Goal: Information Seeking & Learning: Understand process/instructions

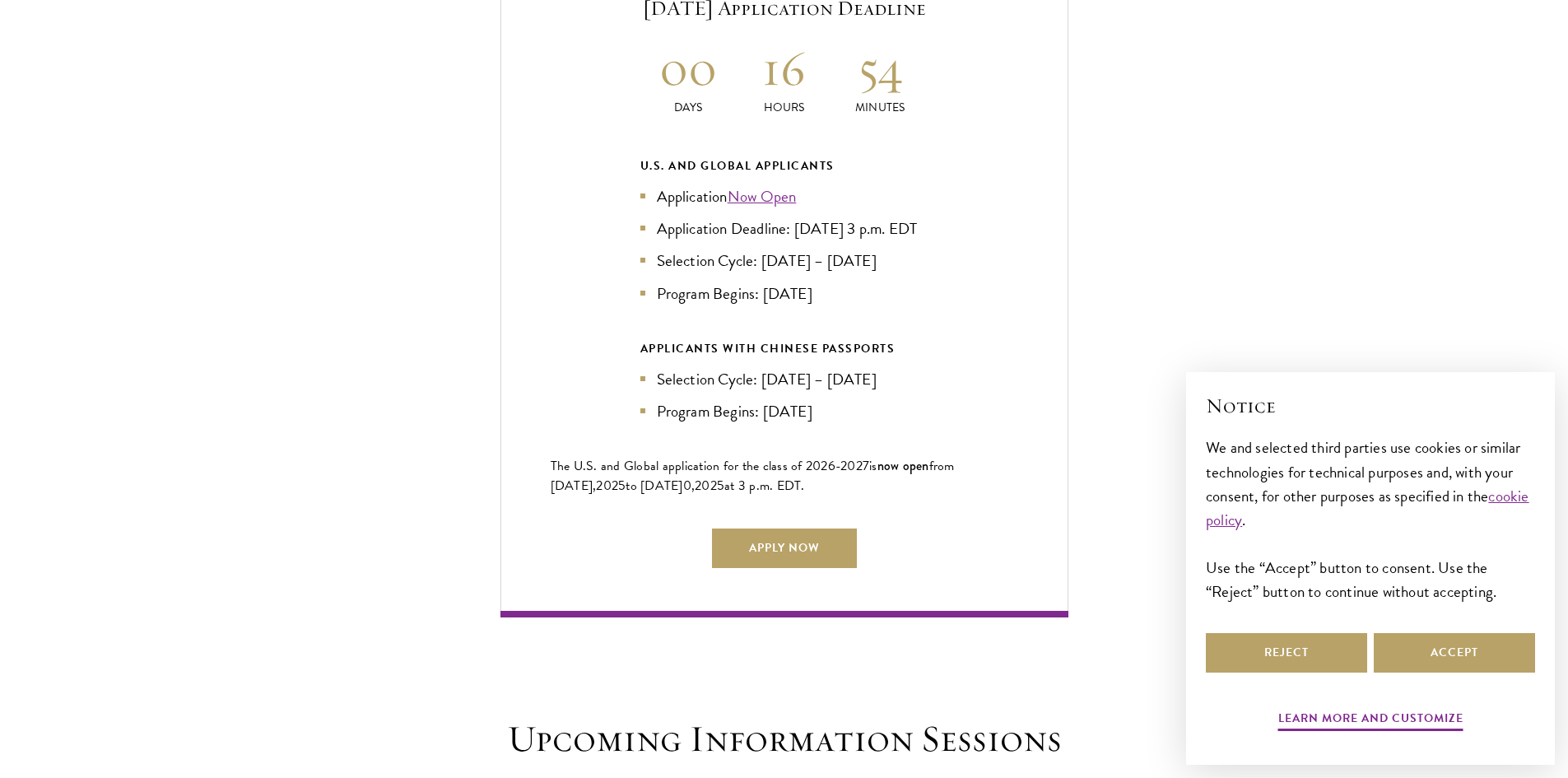
scroll to position [3786, 0]
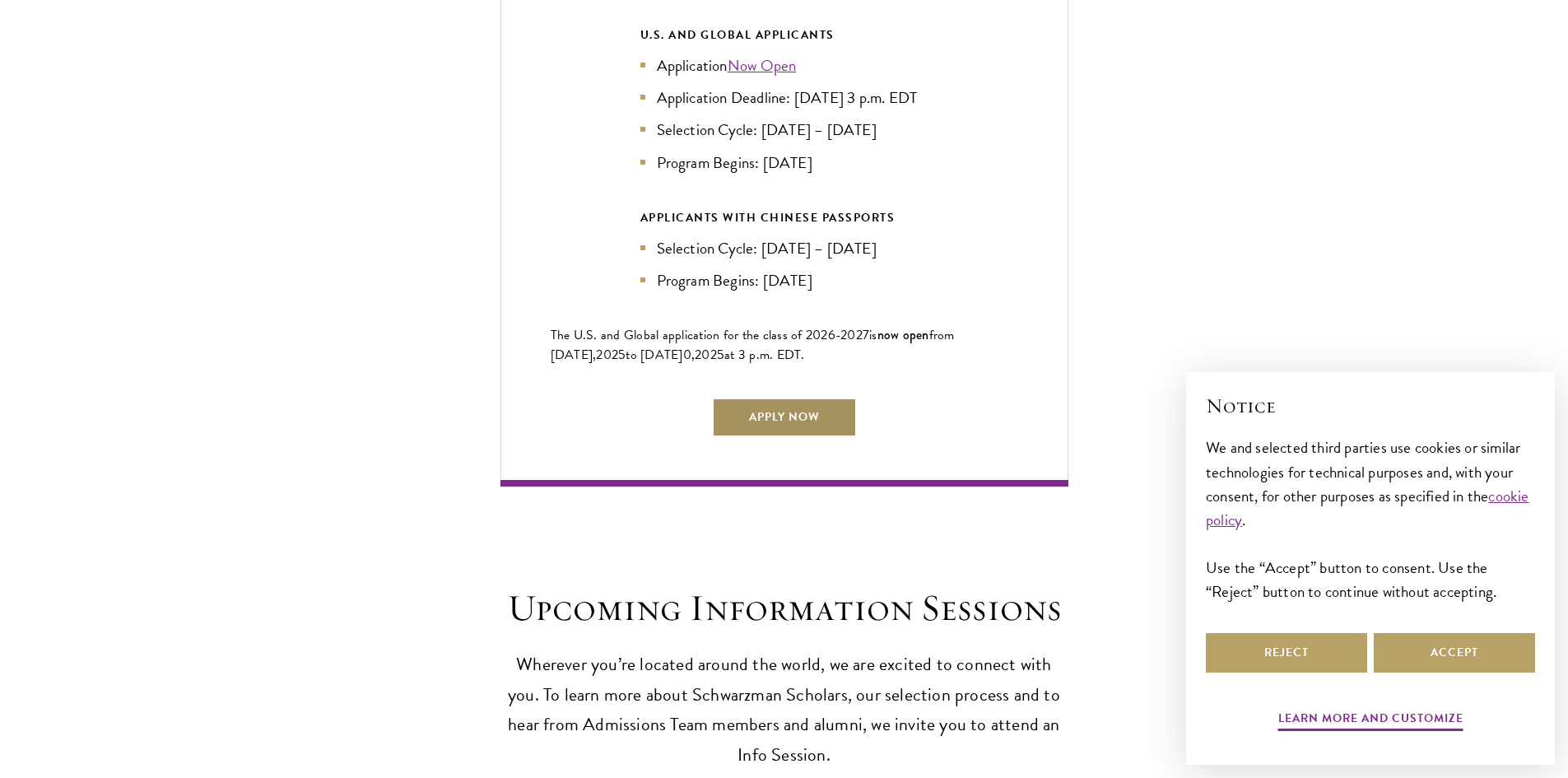
click at [750, 415] on link "Apply Now" at bounding box center [784, 417] width 145 height 40
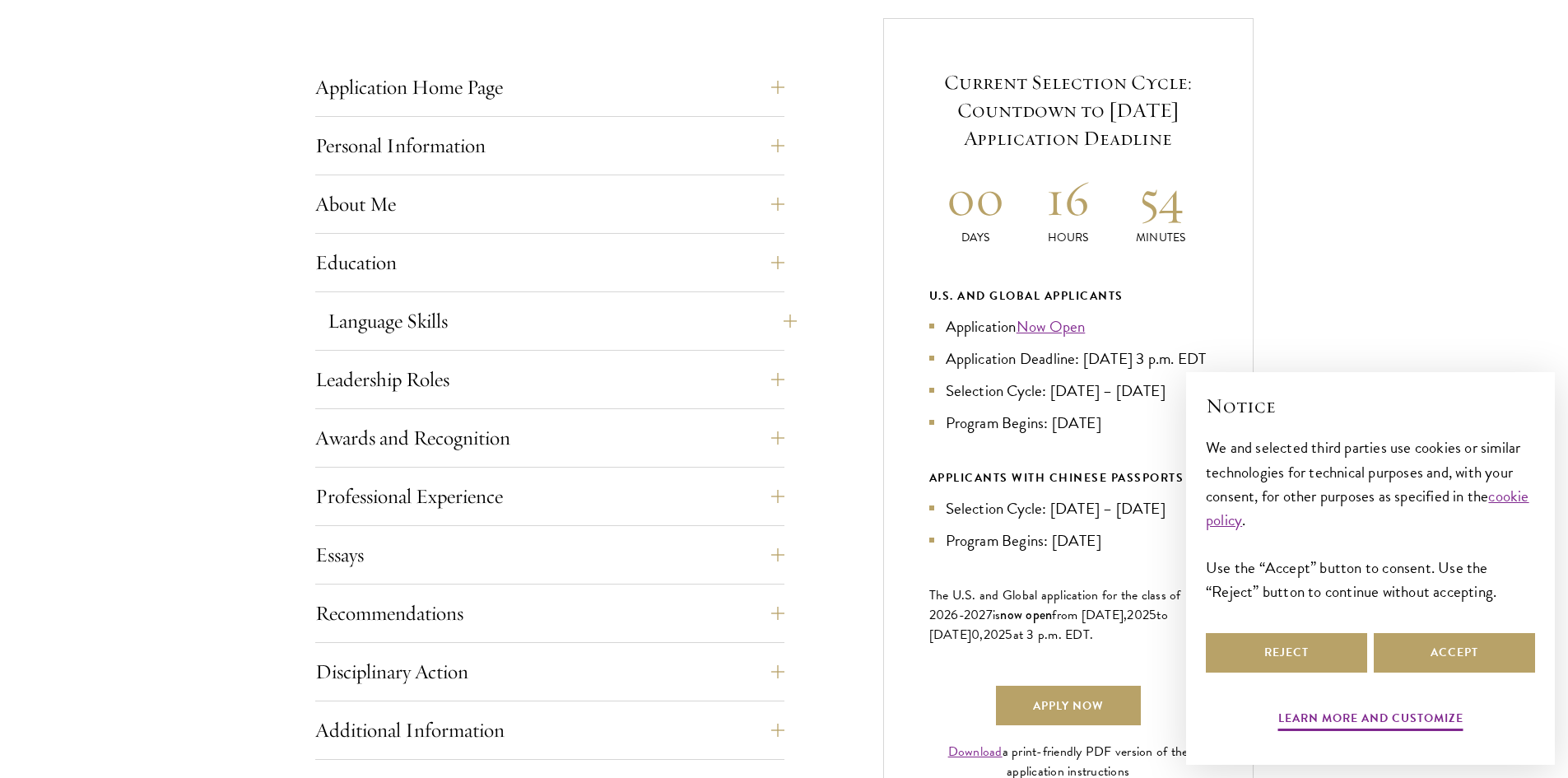
scroll to position [741, 0]
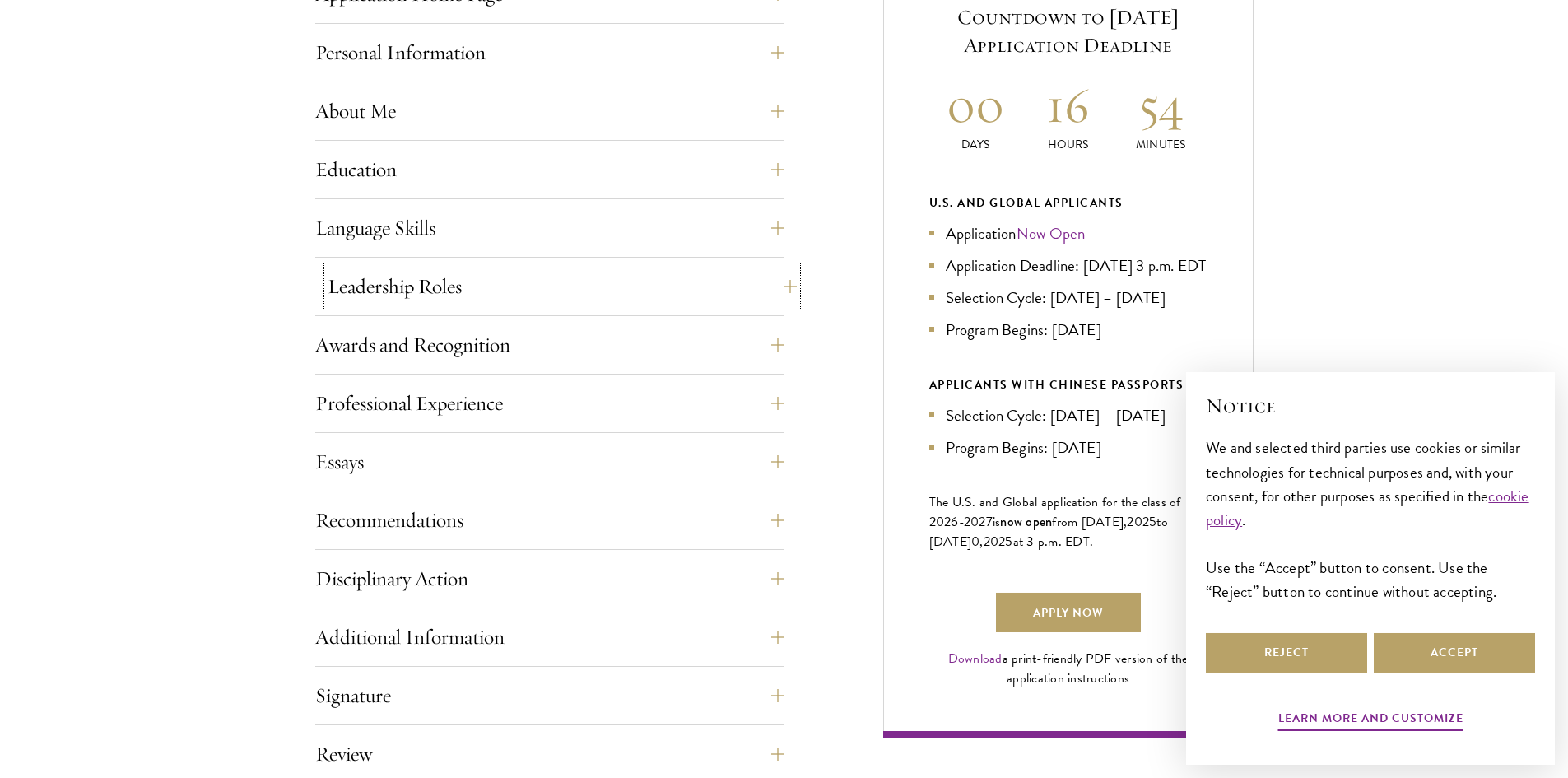
click at [767, 273] on button "Leadership Roles" at bounding box center [562, 286] width 469 height 40
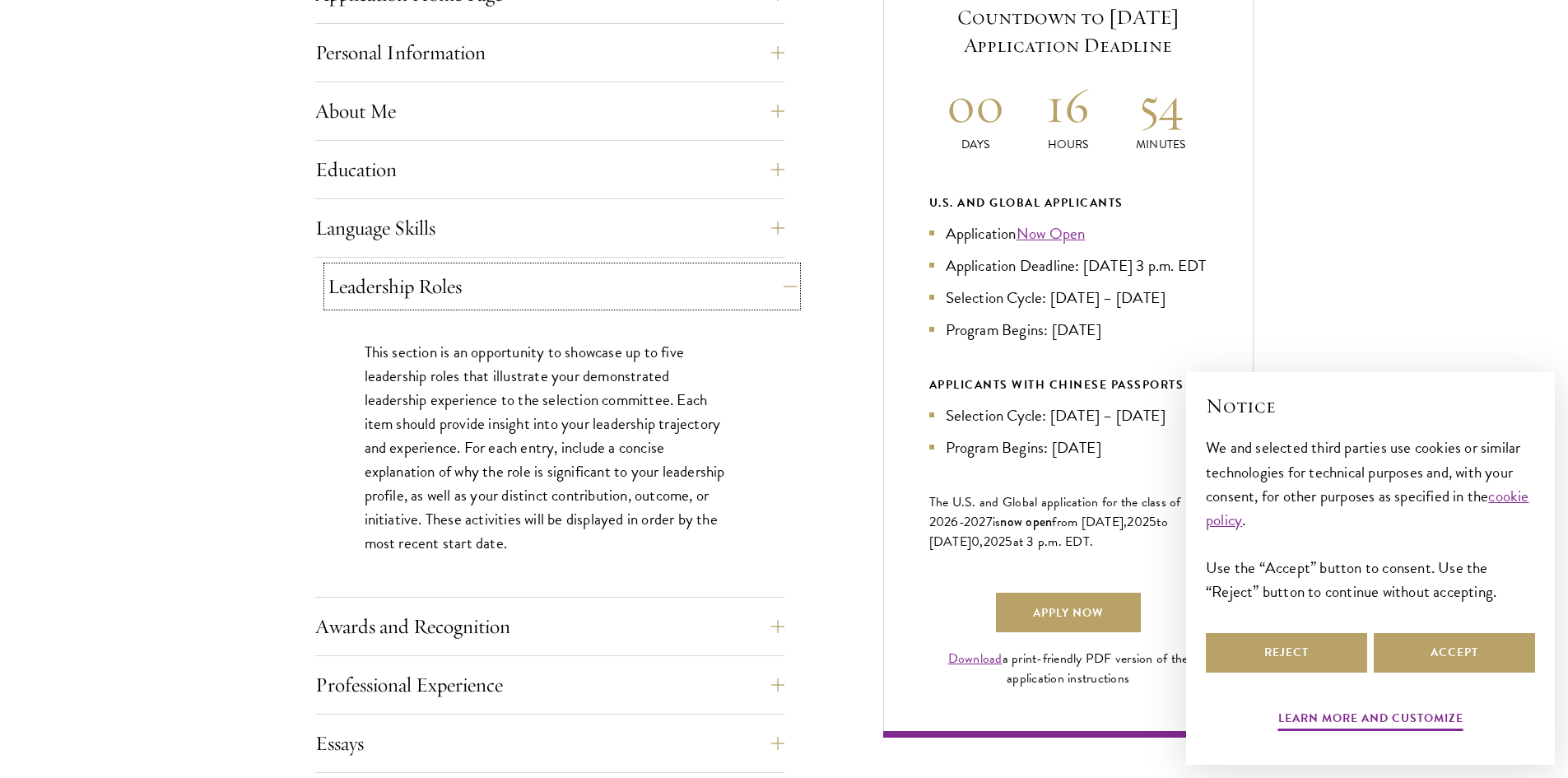
click at [784, 283] on button "Leadership Roles" at bounding box center [562, 286] width 469 height 40
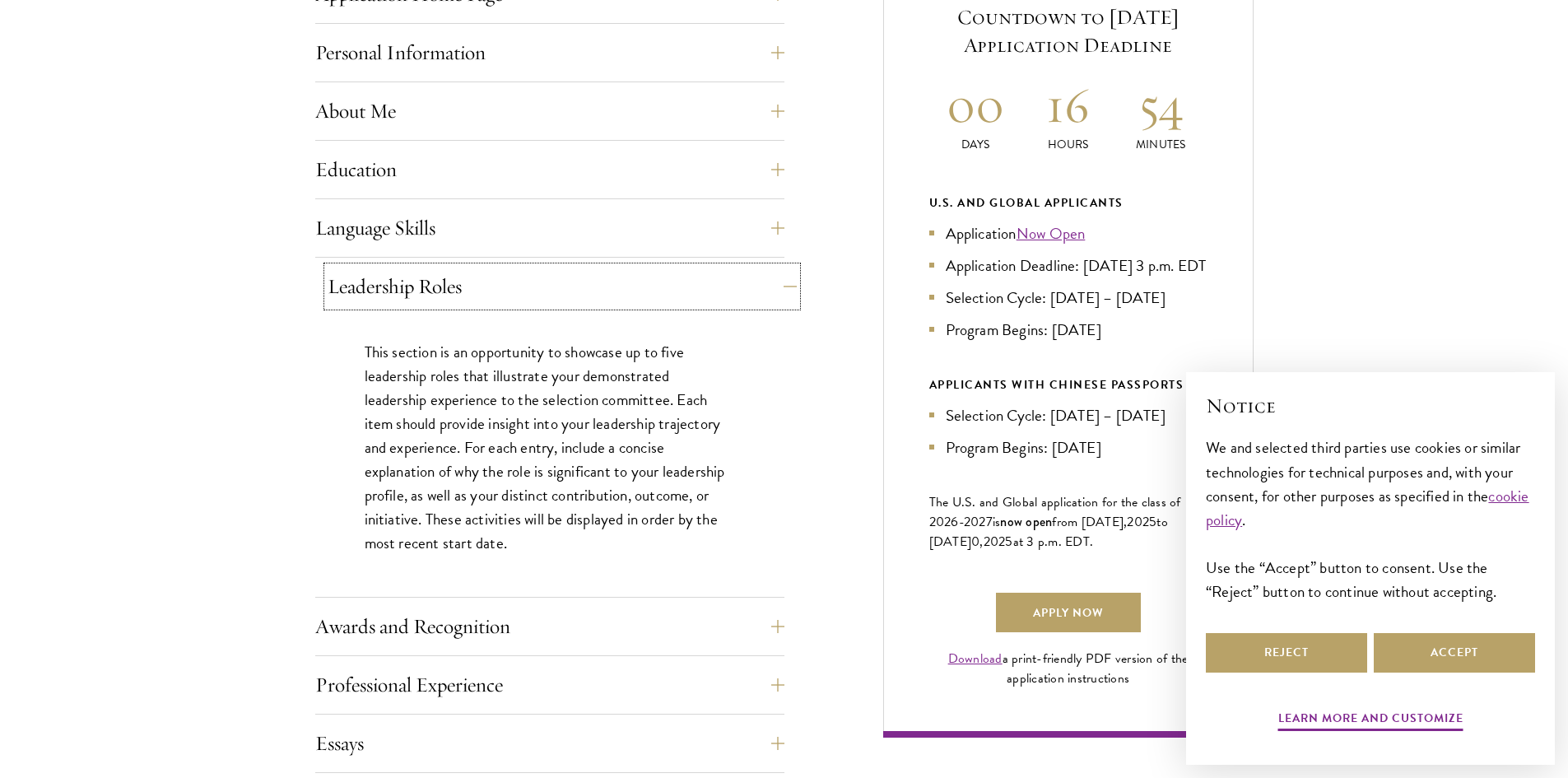
click at [784, 283] on button "Leadership Roles" at bounding box center [562, 286] width 469 height 40
click at [781, 288] on button "Leadership Roles" at bounding box center [562, 286] width 469 height 40
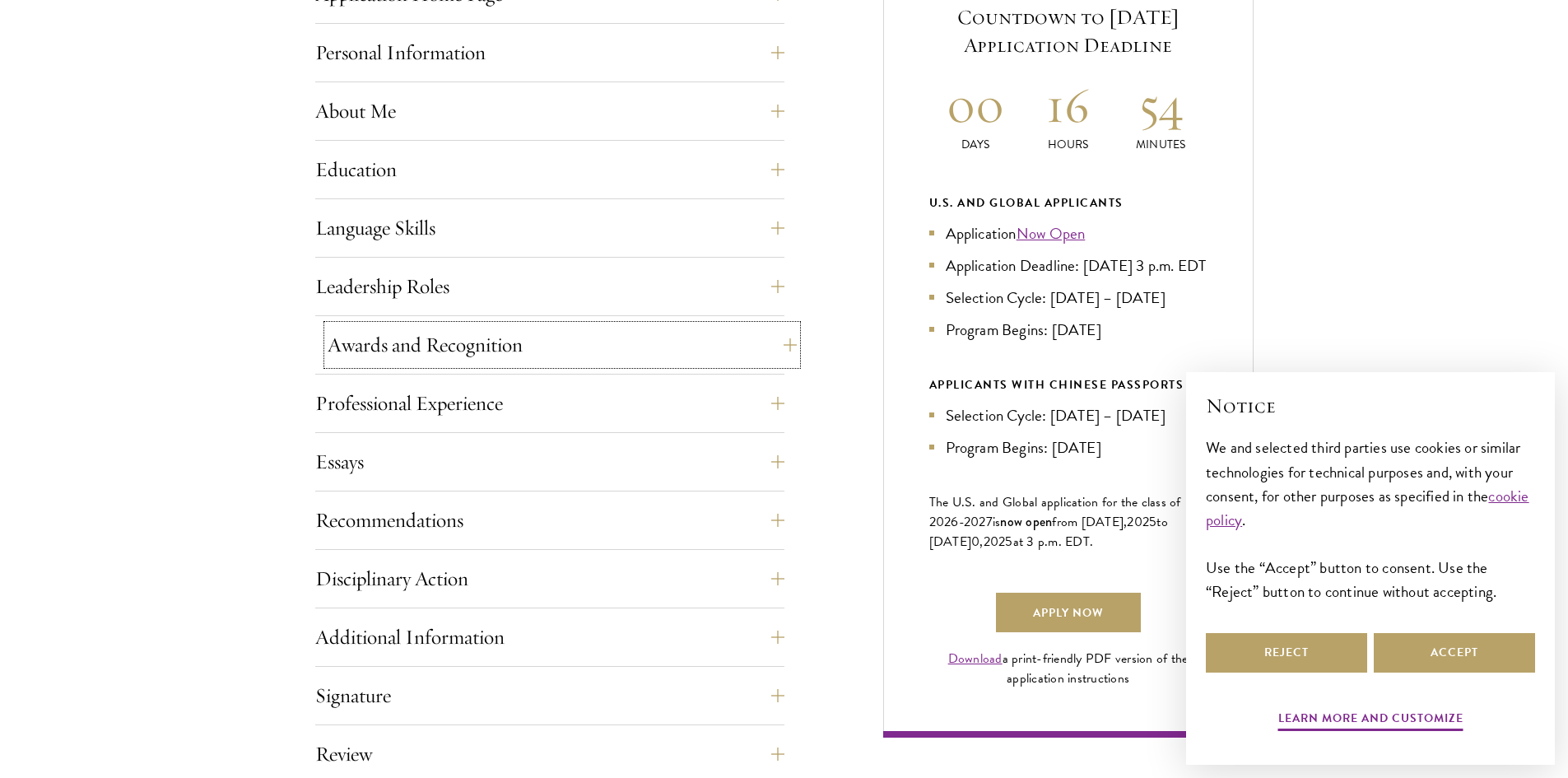
click at [775, 332] on button "Awards and Recognition" at bounding box center [562, 345] width 469 height 40
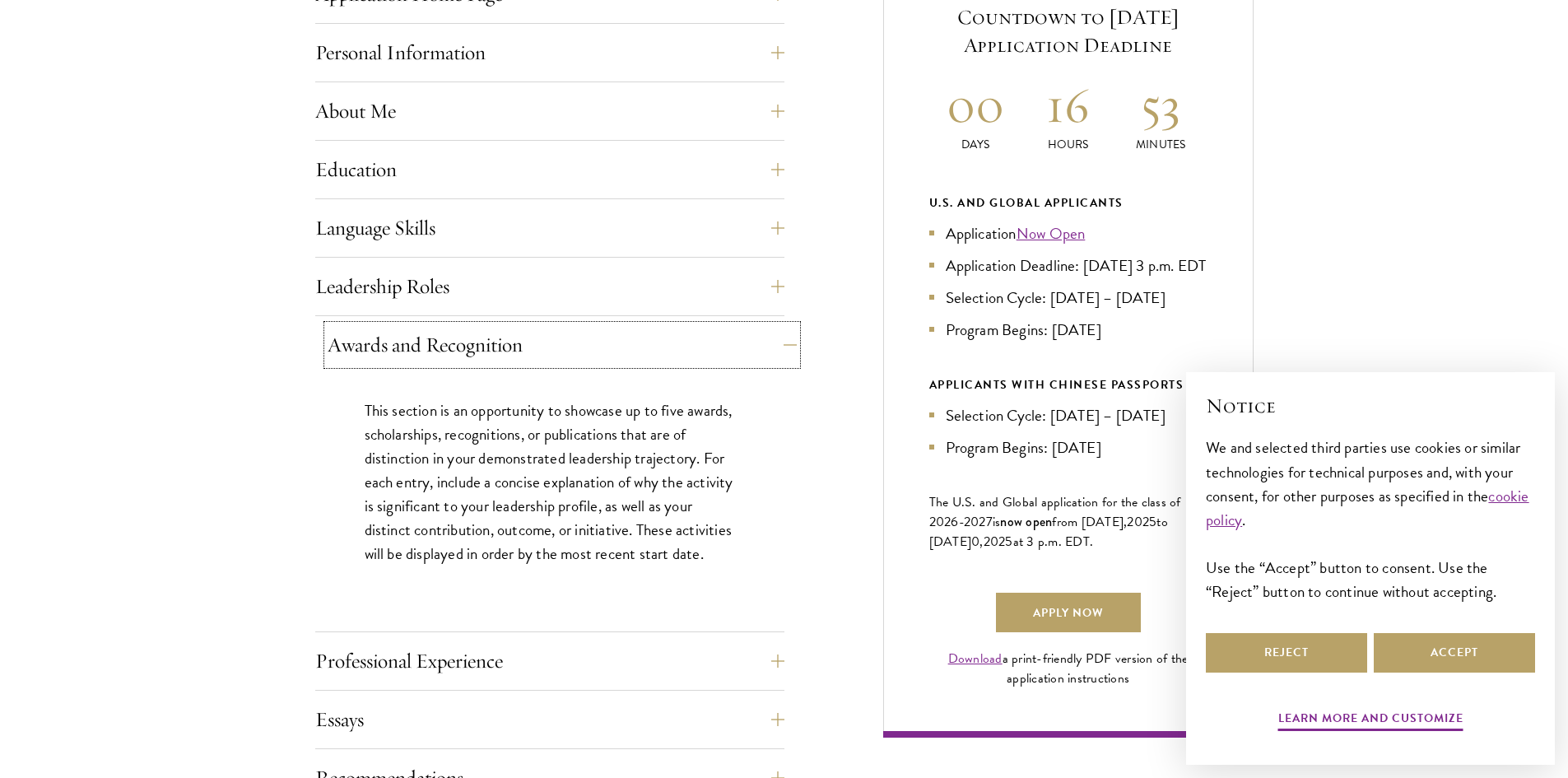
click at [775, 332] on button "Awards and Recognition" at bounding box center [562, 345] width 469 height 40
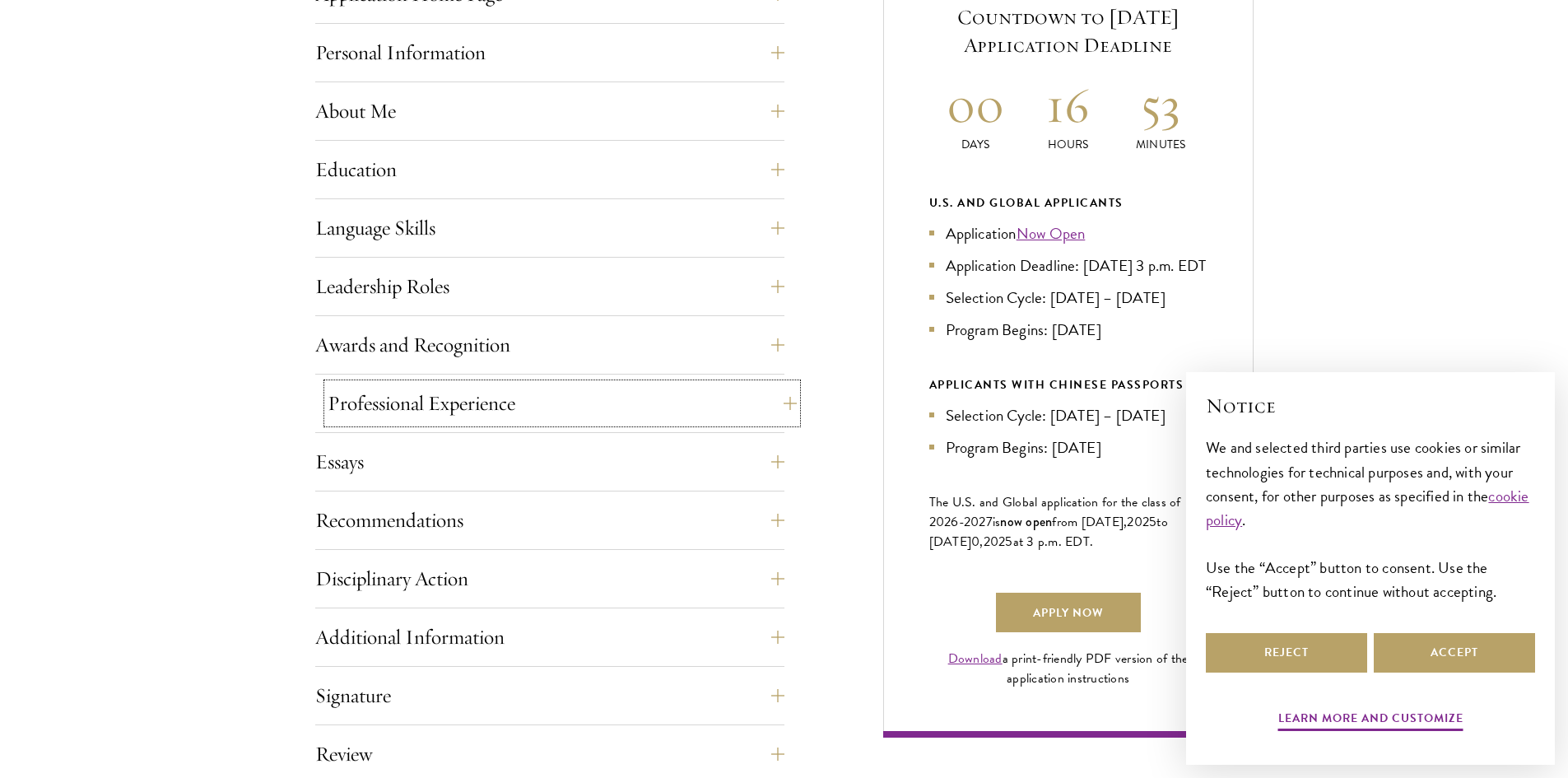
click at [768, 393] on button "Professional Experience" at bounding box center [562, 403] width 469 height 40
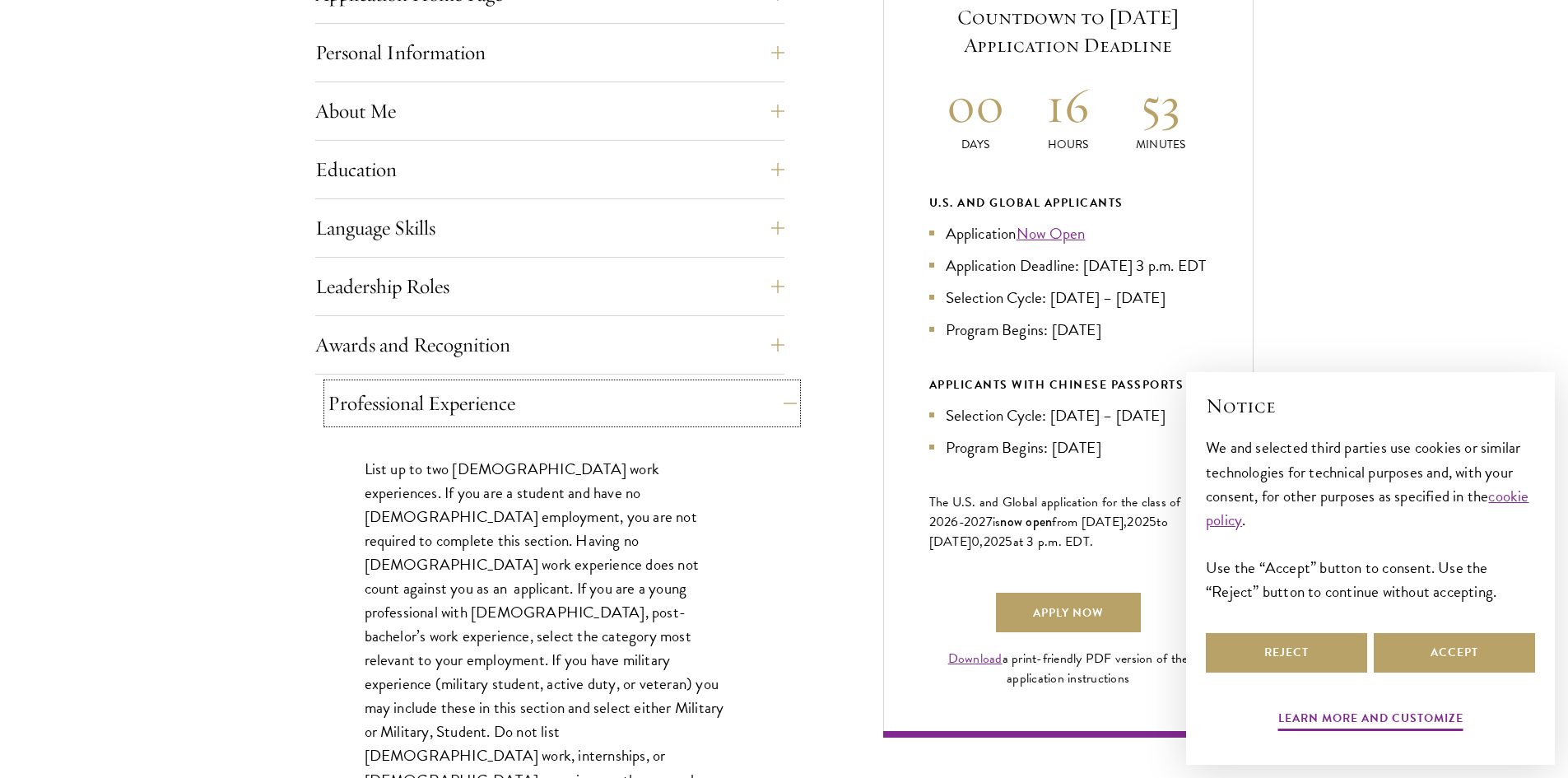
click at [768, 393] on button "Professional Experience" at bounding box center [562, 403] width 469 height 40
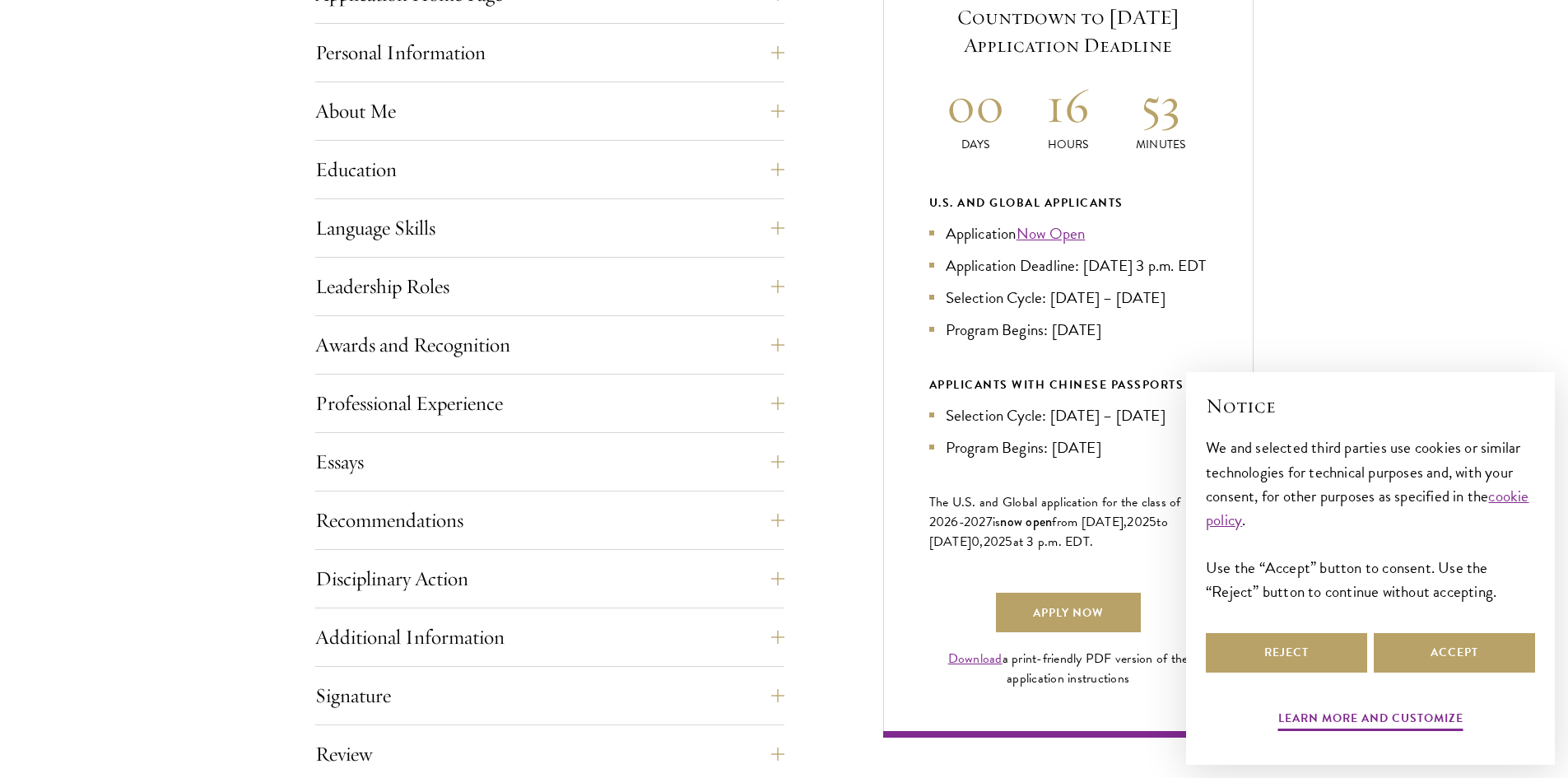
click at [799, 467] on div "Application Home Page The online application form must be completed in English.…" at bounding box center [784, 413] width 939 height 976
click at [755, 477] on button "Essays" at bounding box center [562, 461] width 469 height 40
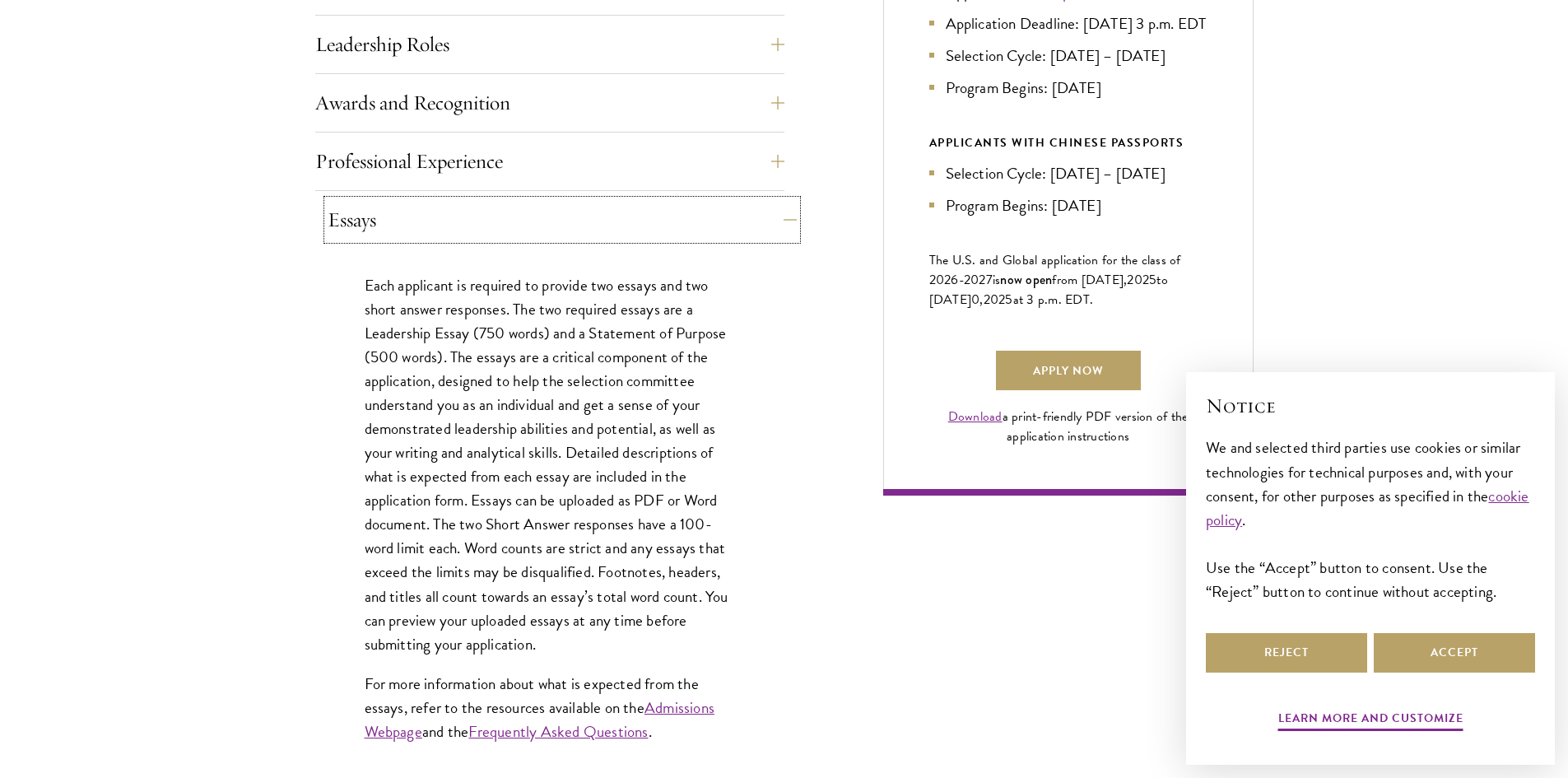
scroll to position [988, 0]
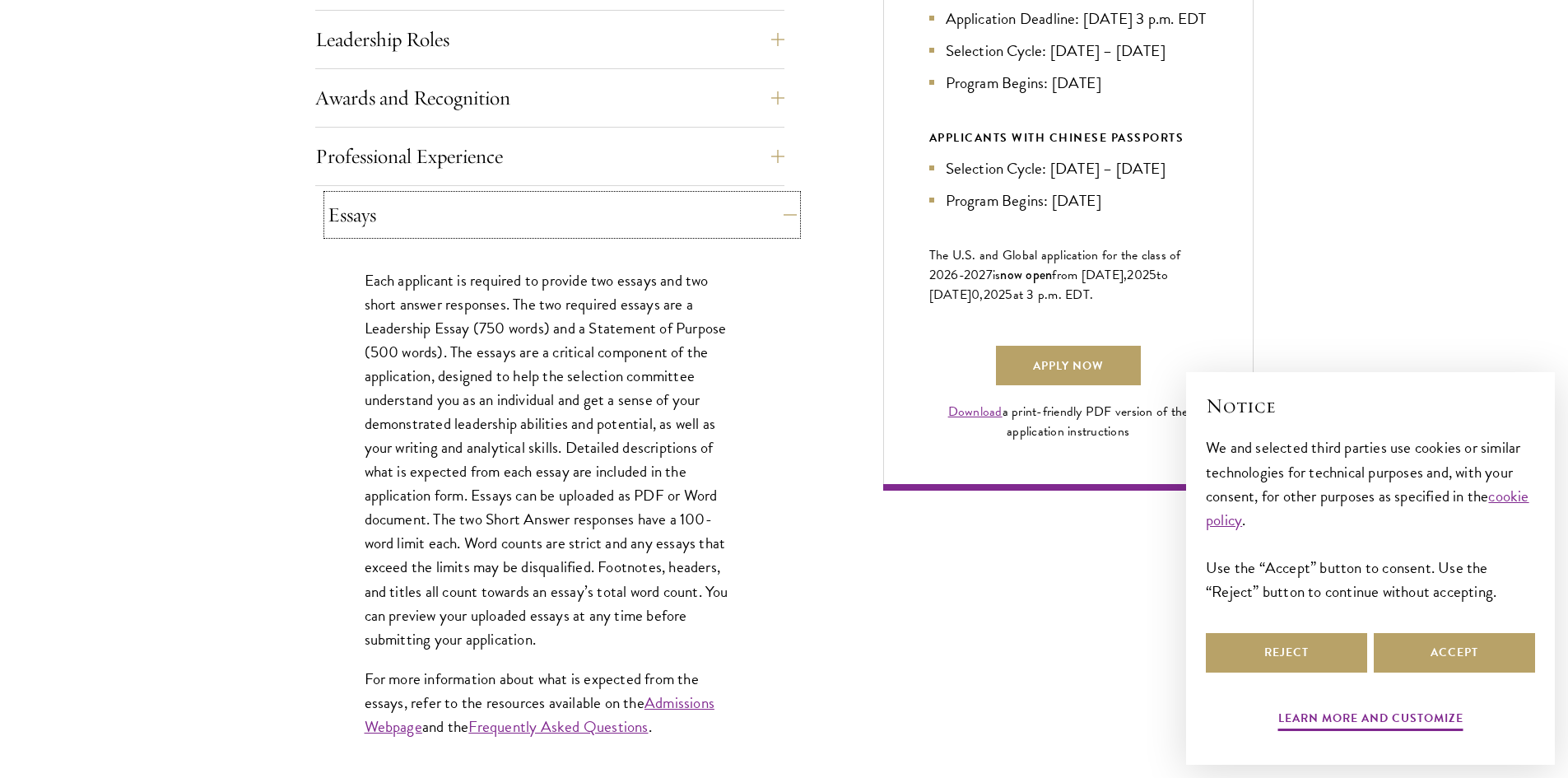
click at [775, 228] on button "Essays" at bounding box center [562, 214] width 469 height 40
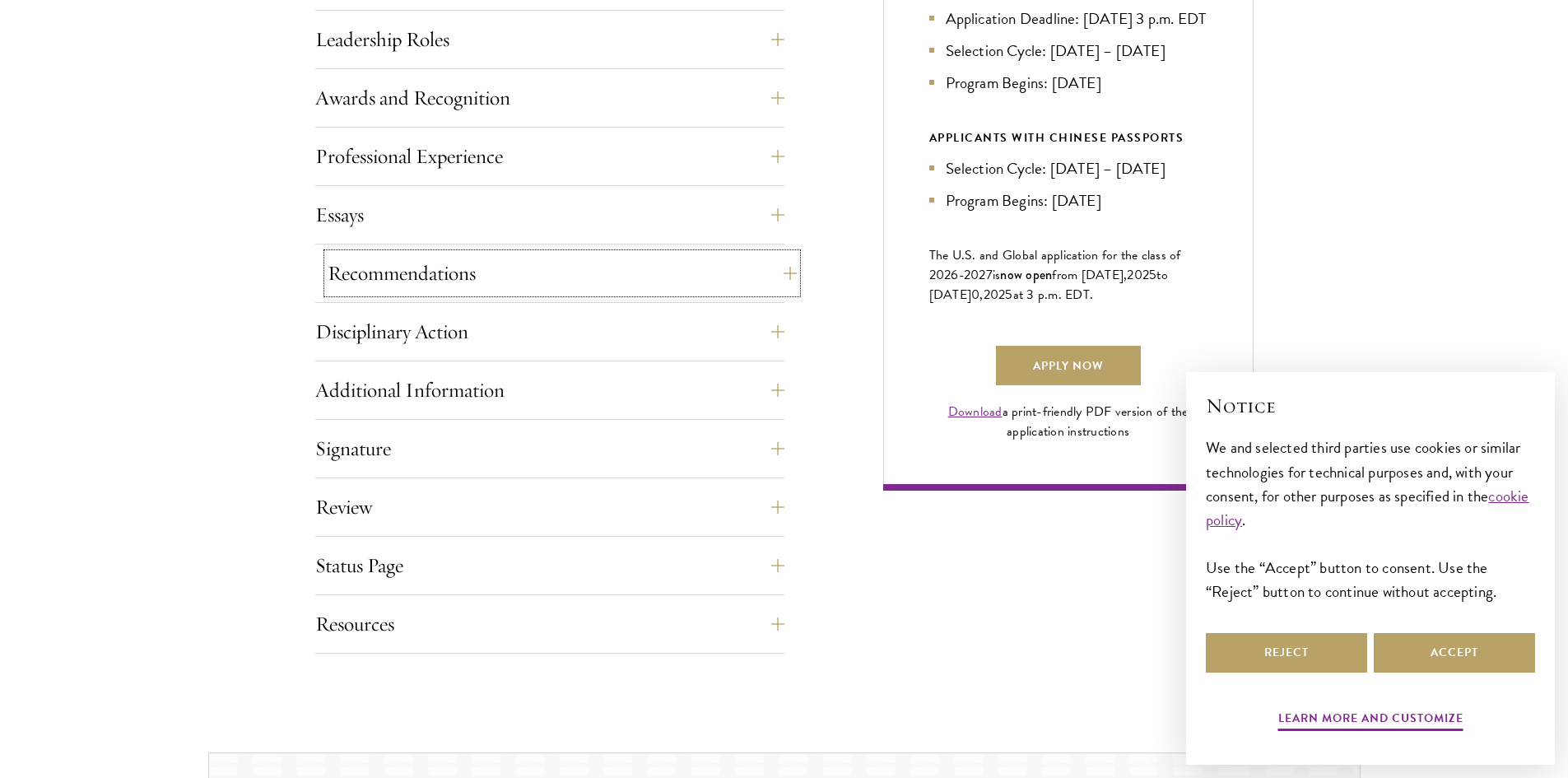
click at [739, 276] on button "Recommendations" at bounding box center [562, 273] width 469 height 40
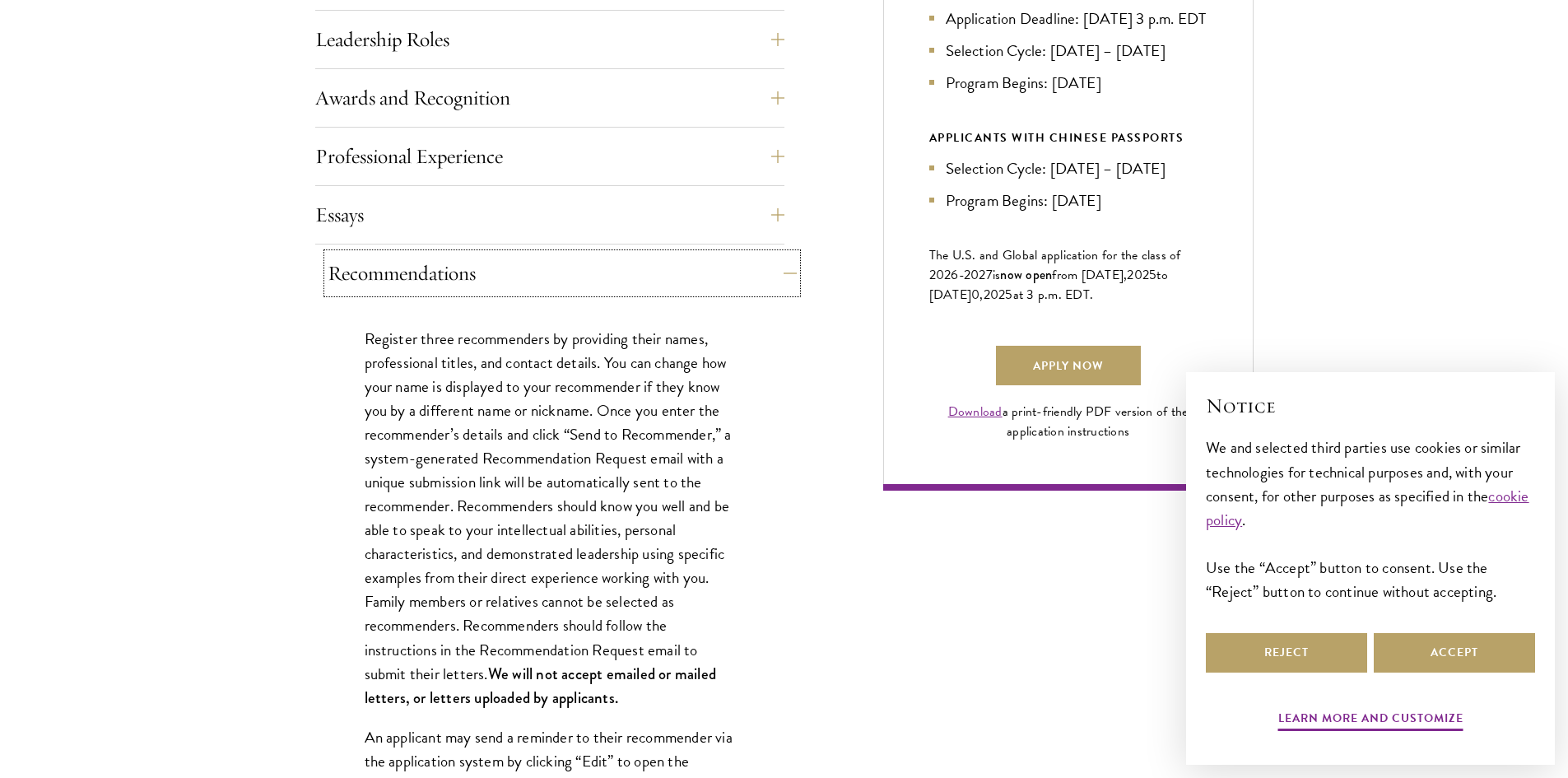
click at [746, 281] on button "Recommendations" at bounding box center [562, 273] width 469 height 40
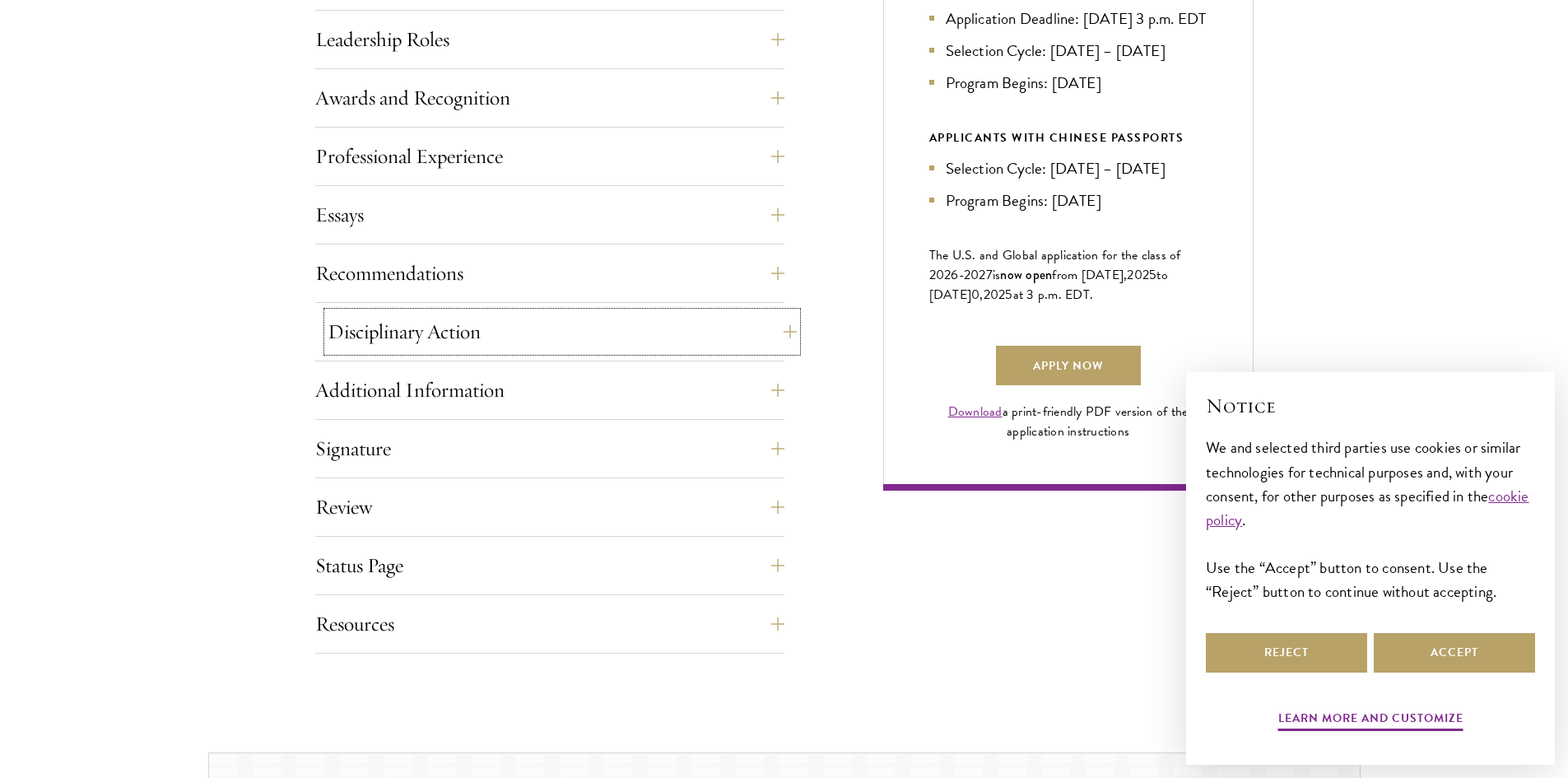
click at [769, 346] on button "Disciplinary Action" at bounding box center [562, 332] width 469 height 40
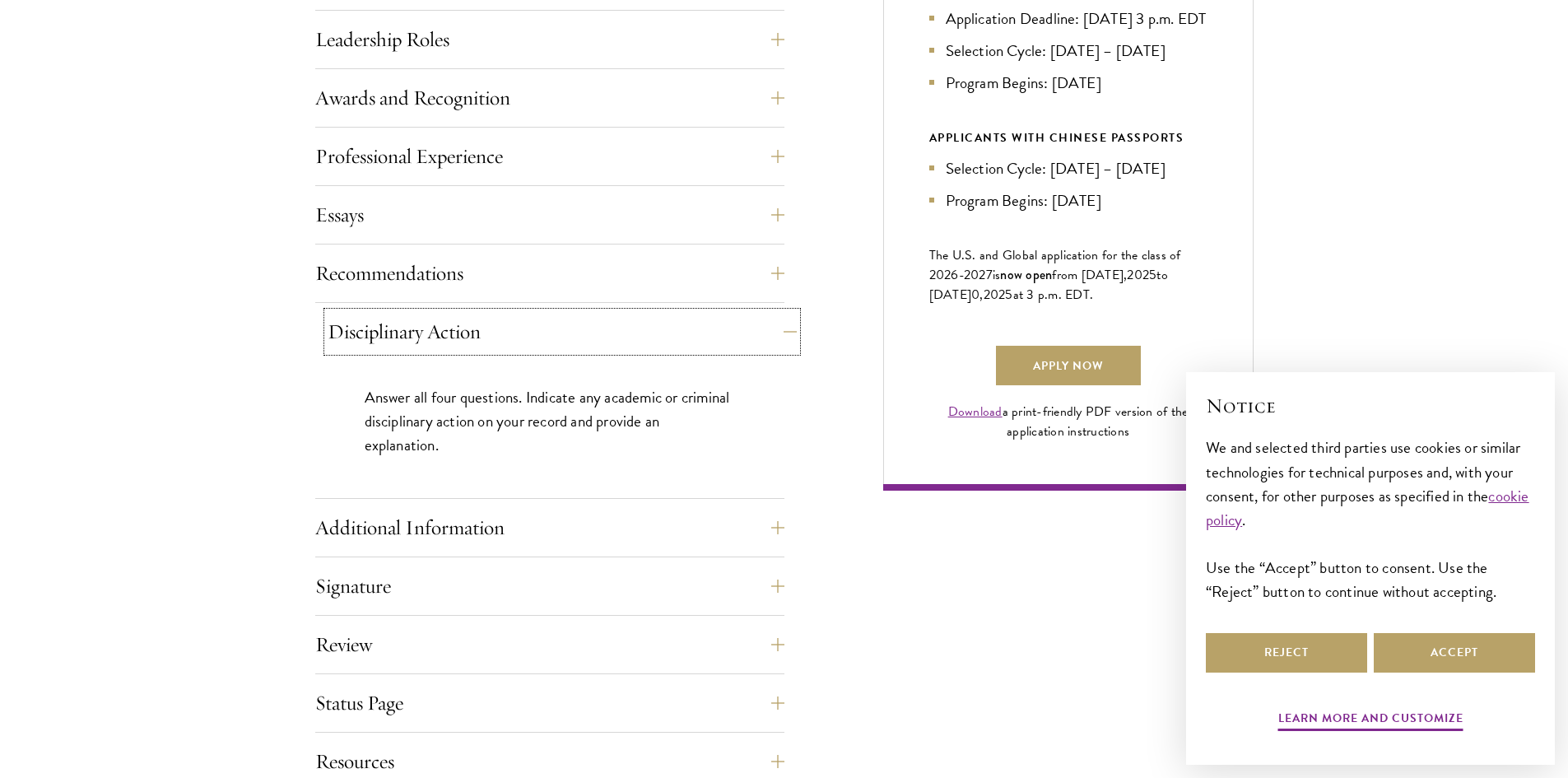
click at [770, 344] on button "Disciplinary Action" at bounding box center [562, 332] width 469 height 40
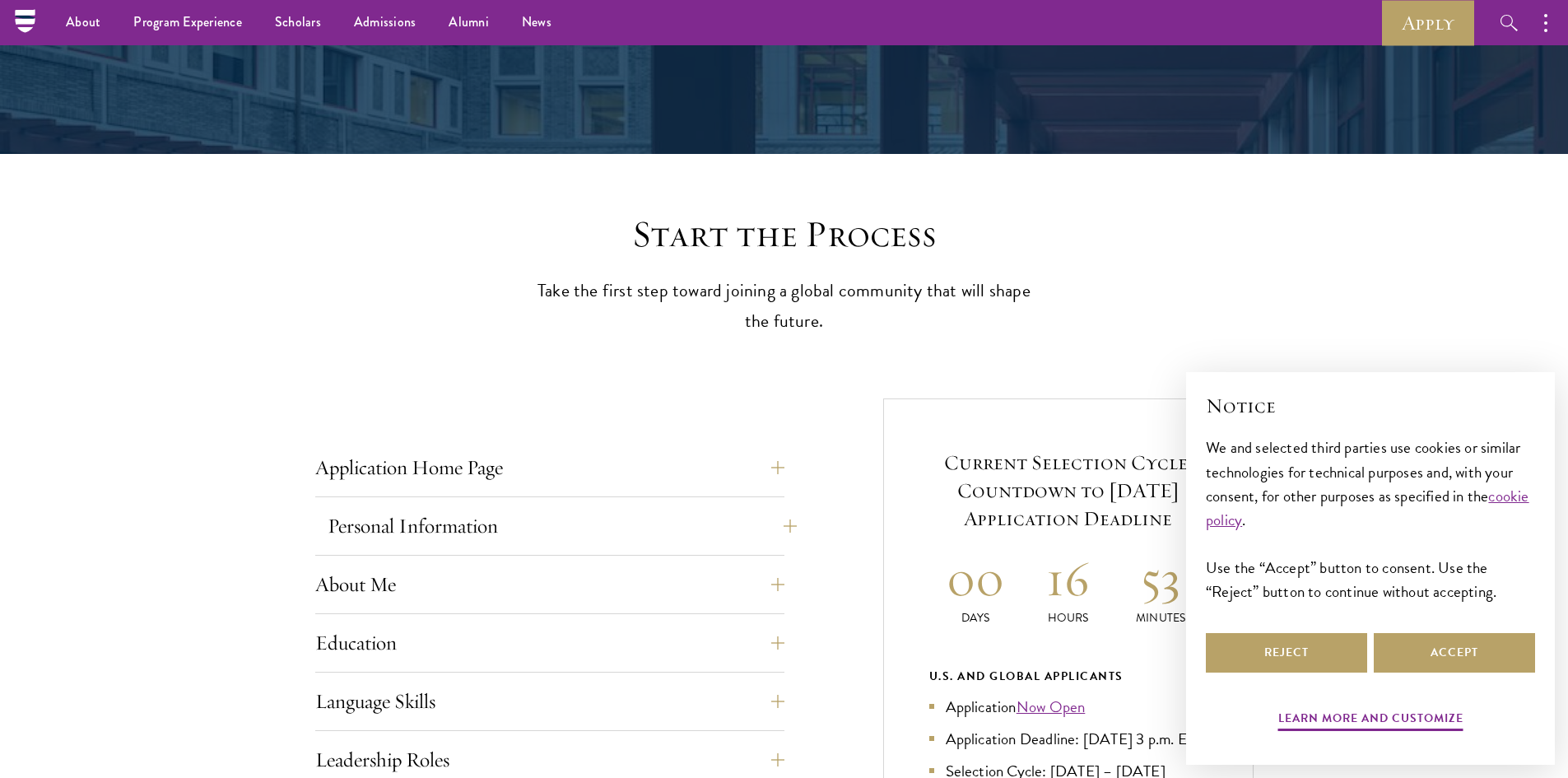
scroll to position [0, 0]
